Goal: Browse casually: Explore the website without a specific task or goal

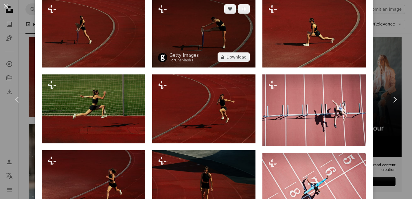
scroll to position [437, 0]
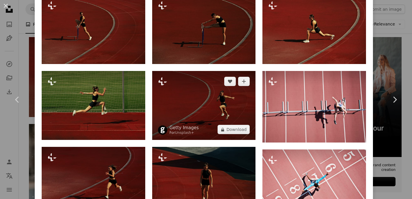
click at [205, 92] on img at bounding box center [204, 105] width 104 height 69
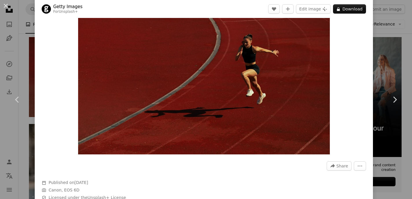
scroll to position [57, 0]
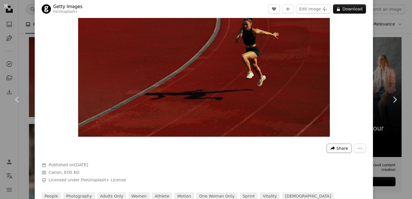
click at [344, 147] on span "Share" at bounding box center [343, 148] width 12 height 9
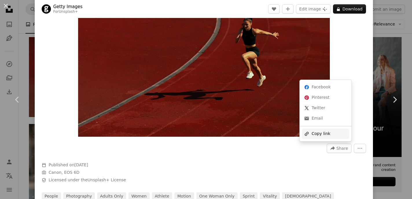
click at [333, 134] on div "A URL sharing icon (chains) Copy link" at bounding box center [325, 134] width 47 height 10
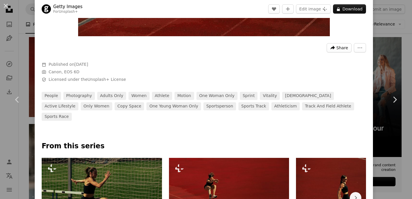
scroll to position [0, 0]
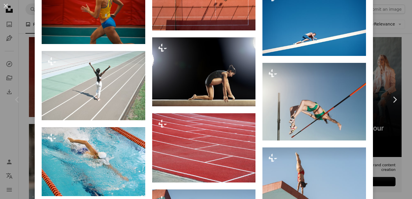
scroll to position [1832, 0]
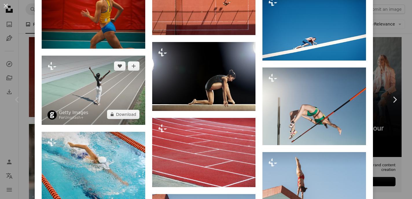
click at [109, 74] on img at bounding box center [94, 90] width 104 height 69
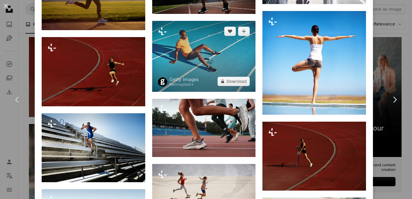
scroll to position [2093, 0]
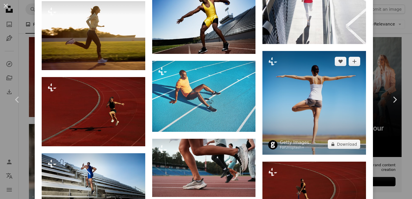
click at [325, 105] on img at bounding box center [315, 103] width 104 height 104
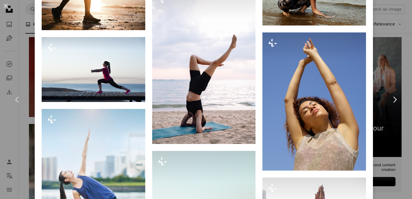
scroll to position [891, 0]
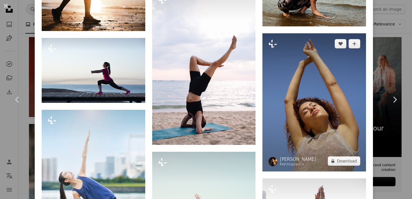
click at [300, 98] on img at bounding box center [315, 102] width 104 height 138
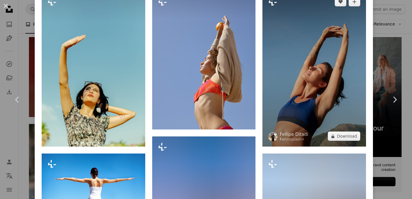
scroll to position [449, 0]
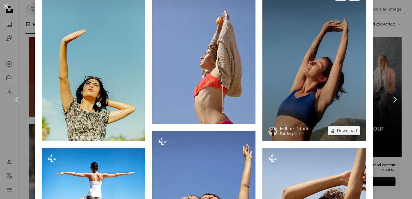
click at [305, 76] on img at bounding box center [315, 63] width 104 height 155
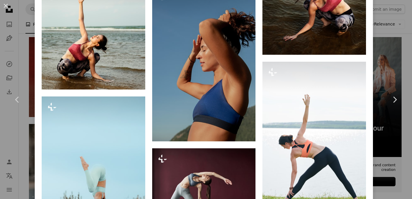
scroll to position [598, 0]
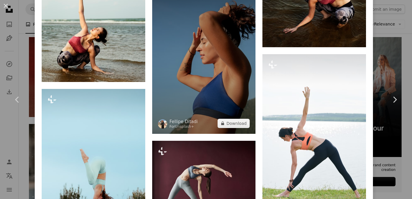
click at [213, 99] on img at bounding box center [204, 55] width 104 height 155
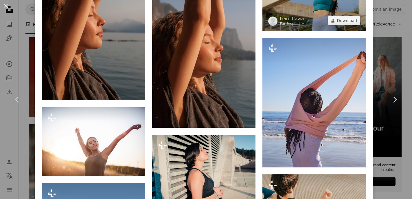
scroll to position [919, 0]
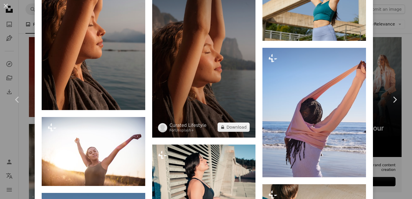
click at [231, 94] on img at bounding box center [204, 59] width 104 height 155
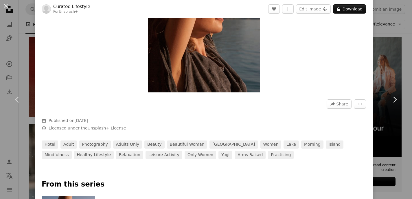
scroll to position [106, 0]
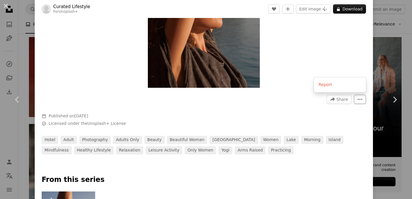
click at [359, 100] on icon "More Actions" at bounding box center [360, 99] width 5 height 5
click at [339, 59] on dialog "An X shape Chevron left Chevron right Curated Lifestyle For Unsplash+ A heart A…" at bounding box center [206, 99] width 412 height 199
click at [360, 98] on icon "More Actions" at bounding box center [360, 99] width 5 height 5
click at [343, 52] on dialog "An X shape Chevron left Chevron right Curated Lifestyle For Unsplash+ A heart A…" at bounding box center [206, 99] width 412 height 199
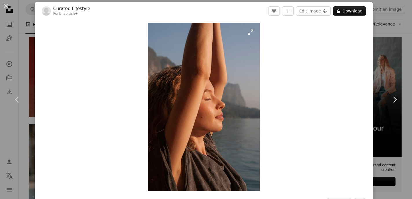
scroll to position [0, 0]
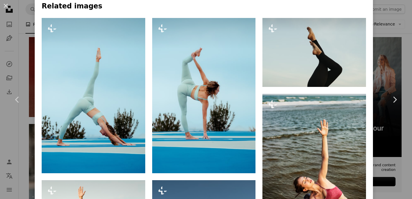
scroll to position [398, 0]
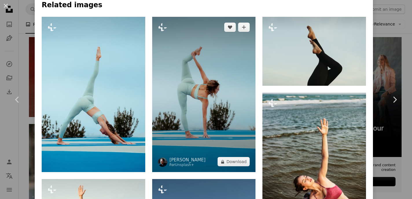
click at [230, 99] on img at bounding box center [204, 94] width 104 height 155
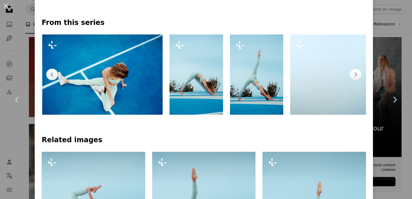
scroll to position [0, 308]
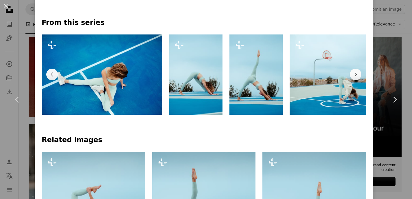
click at [83, 95] on img at bounding box center [102, 74] width 120 height 80
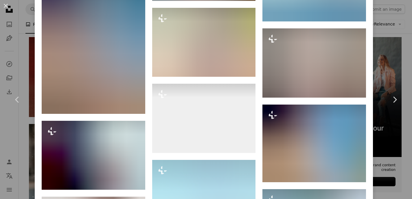
scroll to position [1519, 0]
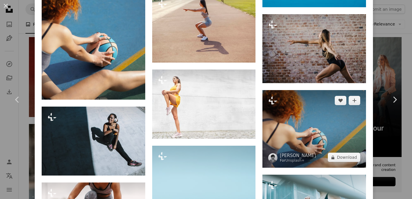
click at [301, 120] on img at bounding box center [315, 129] width 104 height 78
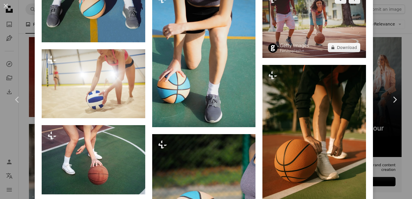
scroll to position [589, 0]
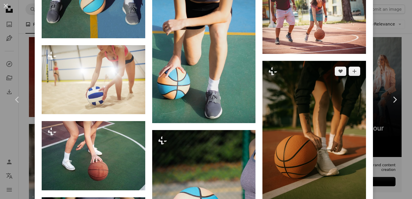
click at [323, 120] on img at bounding box center [315, 138] width 104 height 155
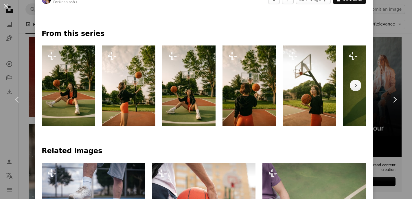
scroll to position [242, 0]
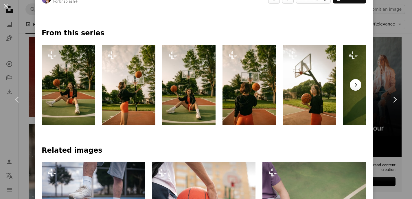
click at [357, 87] on icon "Chevron right" at bounding box center [356, 85] width 6 height 6
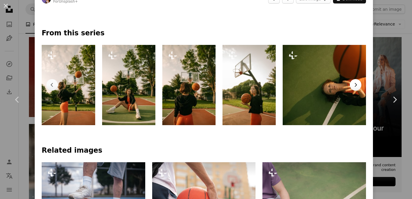
click at [357, 87] on icon "Chevron right" at bounding box center [356, 85] width 6 height 6
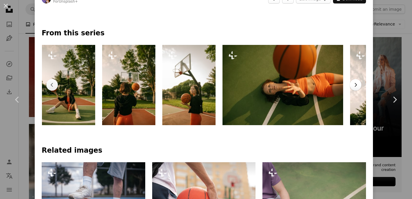
click at [357, 87] on icon "Chevron right" at bounding box center [356, 85] width 6 height 6
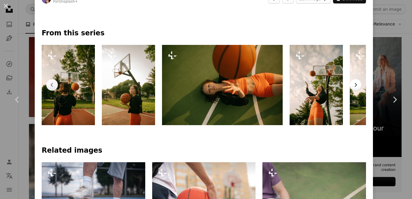
click at [357, 87] on icon "Chevron right" at bounding box center [356, 85] width 6 height 6
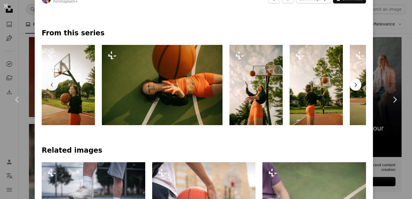
click at [357, 87] on icon "Chevron right" at bounding box center [356, 85] width 6 height 6
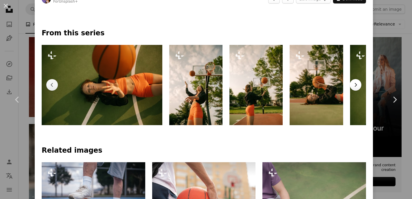
click at [357, 87] on icon "Chevron right" at bounding box center [356, 85] width 6 height 6
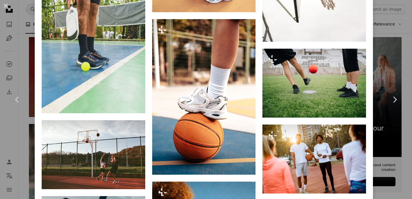
scroll to position [3059, 0]
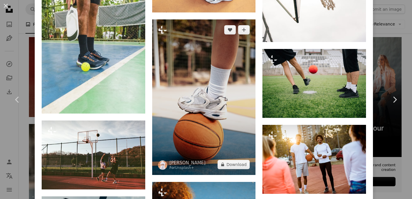
click at [224, 67] on img at bounding box center [204, 96] width 104 height 155
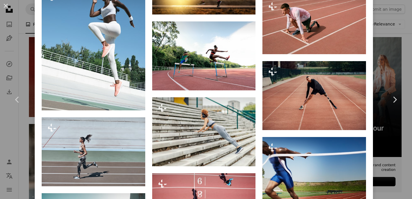
scroll to position [3174, 0]
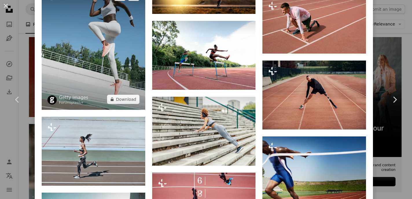
click at [102, 65] on img at bounding box center [94, 48] width 104 height 124
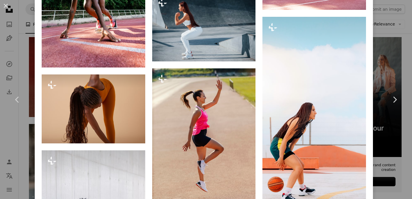
scroll to position [1311, 0]
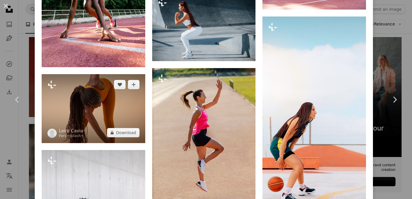
click at [95, 100] on img at bounding box center [94, 108] width 104 height 69
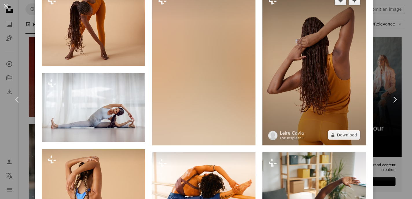
scroll to position [411, 0]
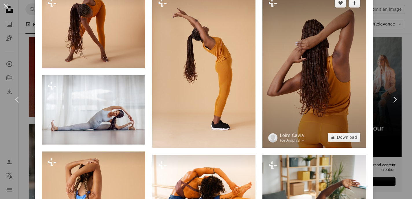
click at [325, 73] on img at bounding box center [315, 69] width 104 height 155
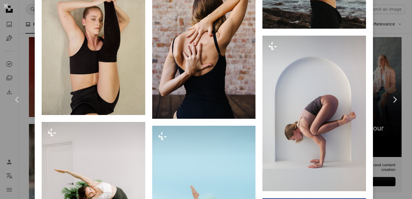
scroll to position [2762, 0]
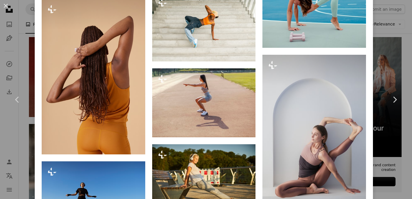
scroll to position [1858, 0]
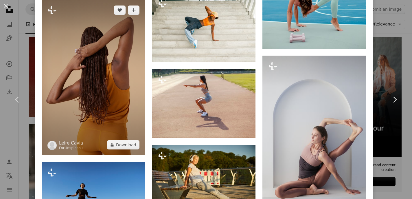
click at [127, 102] on img at bounding box center [94, 77] width 104 height 155
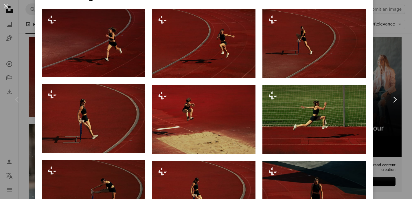
scroll to position [425, 0]
